Goal: Find contact information: Find contact information

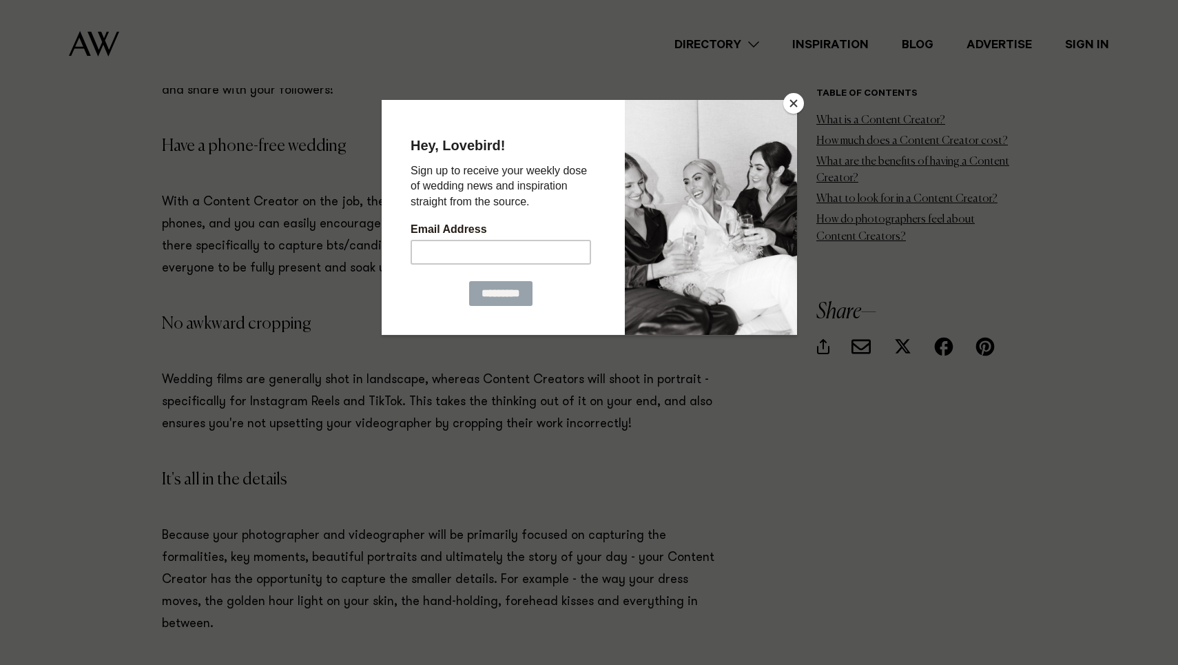
scroll to position [2147, 0]
click at [793, 102] on button "Close" at bounding box center [794, 103] width 21 height 21
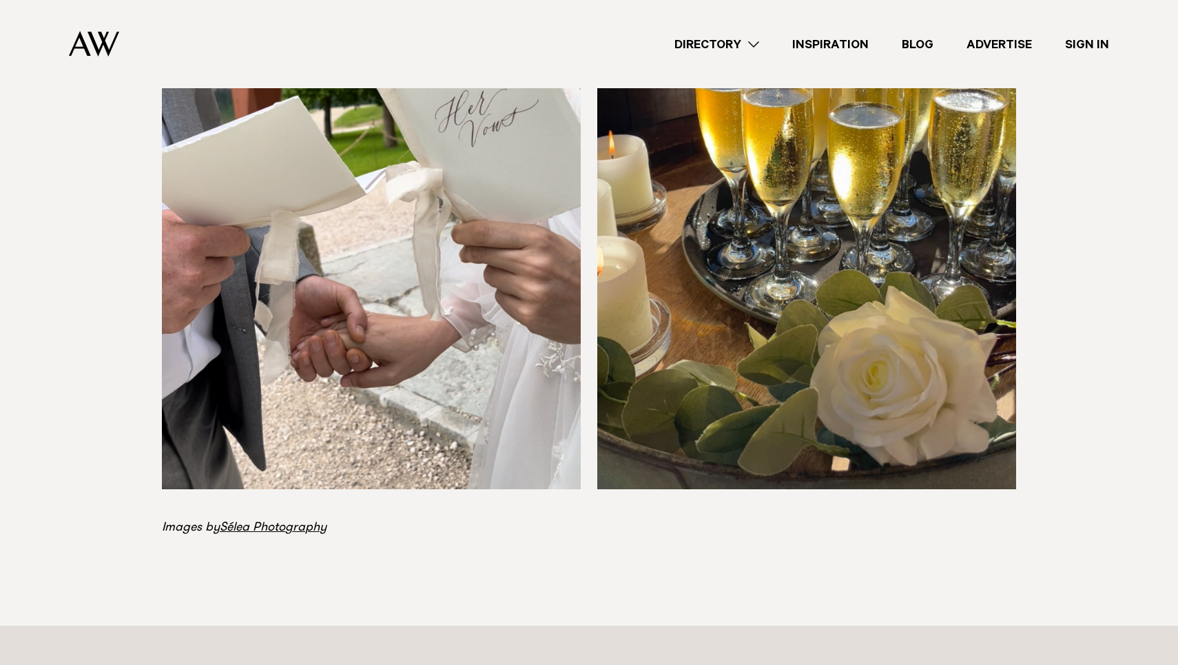
scroll to position [5529, 0]
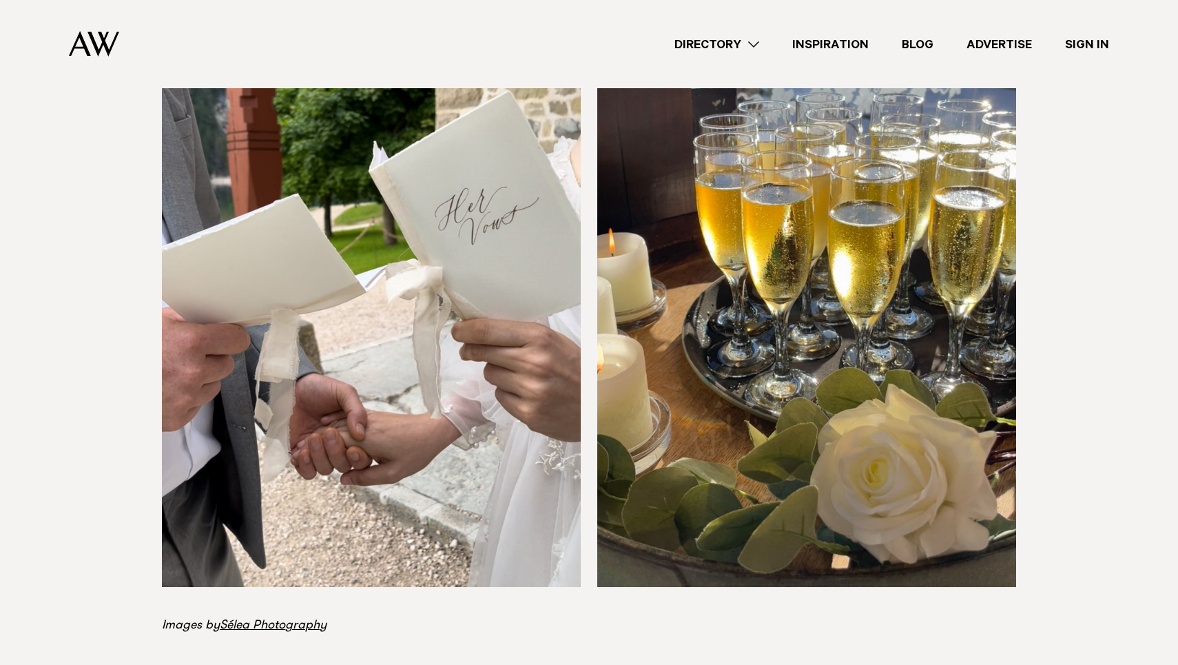
click at [253, 615] on p "Images by [PERSON_NAME] Photography" at bounding box center [444, 626] width 565 height 22
click at [255, 620] on link "Sélea Photography" at bounding box center [273, 626] width 107 height 12
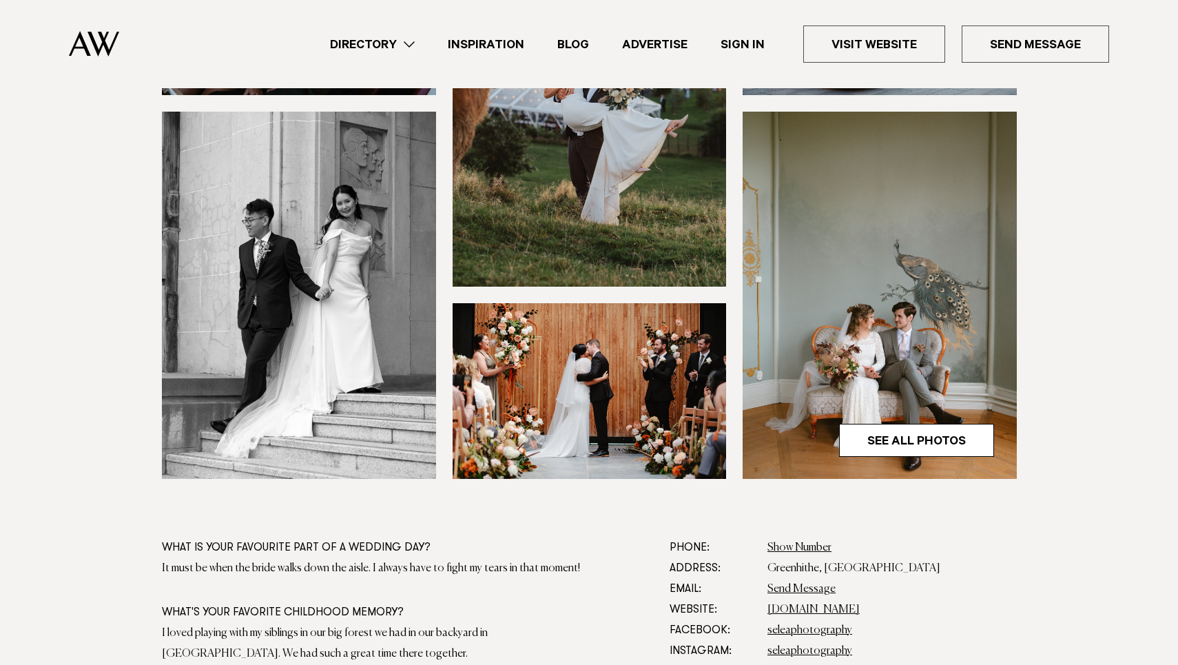
scroll to position [657, 0]
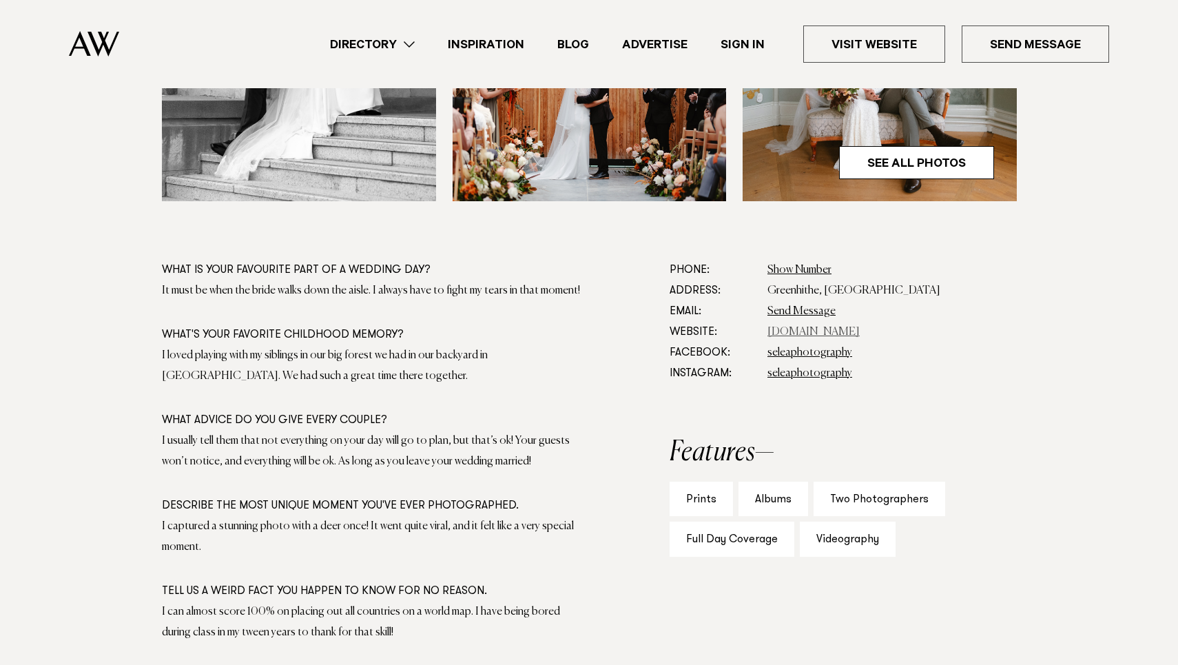
click at [793, 334] on link "www.seleaphotography.com" at bounding box center [814, 332] width 92 height 11
